Goal: Check status

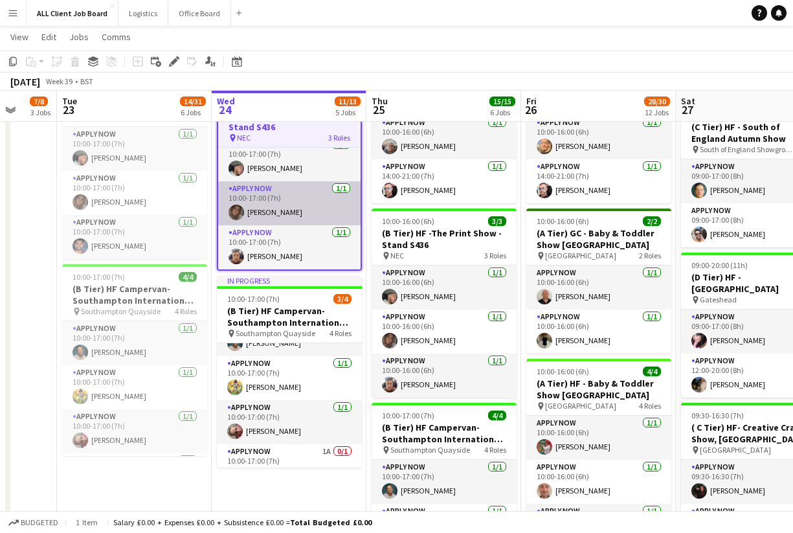
scroll to position [28, 0]
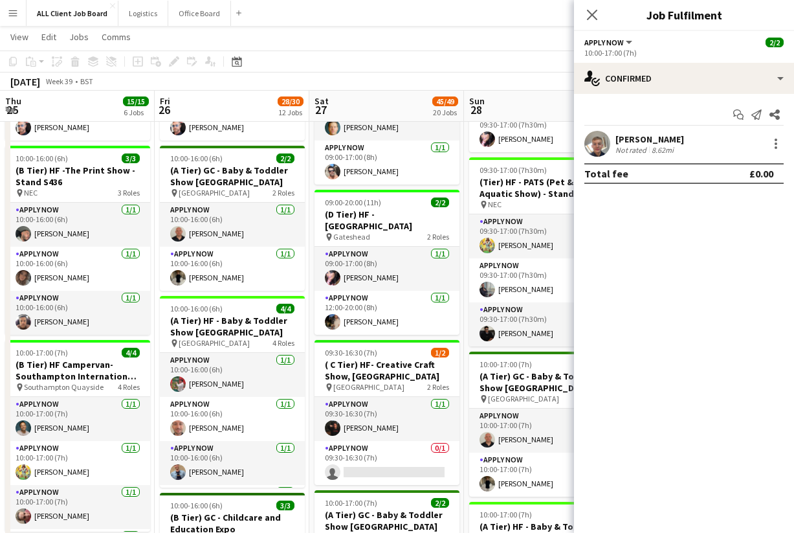
scroll to position [0, 357]
